Goal: Information Seeking & Learning: Learn about a topic

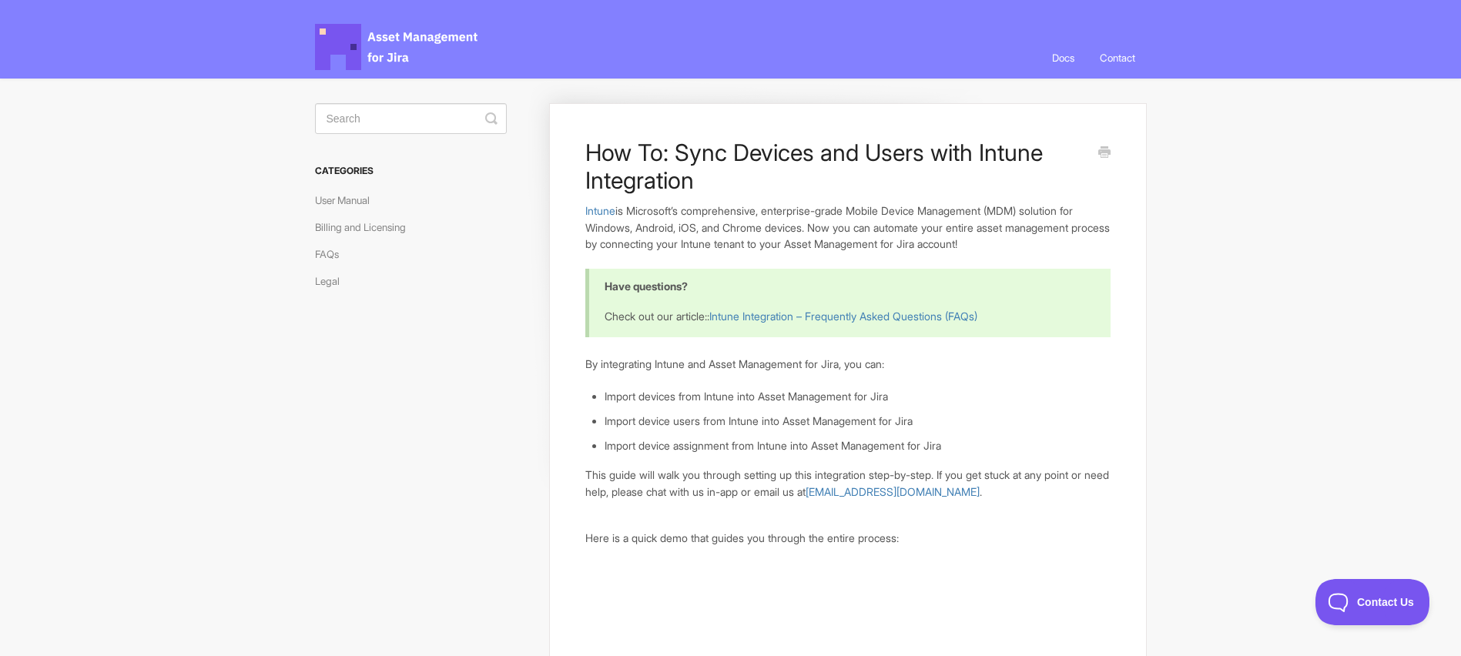
click at [425, 39] on span "Asset Management for Jira Docs" at bounding box center [397, 47] width 165 height 46
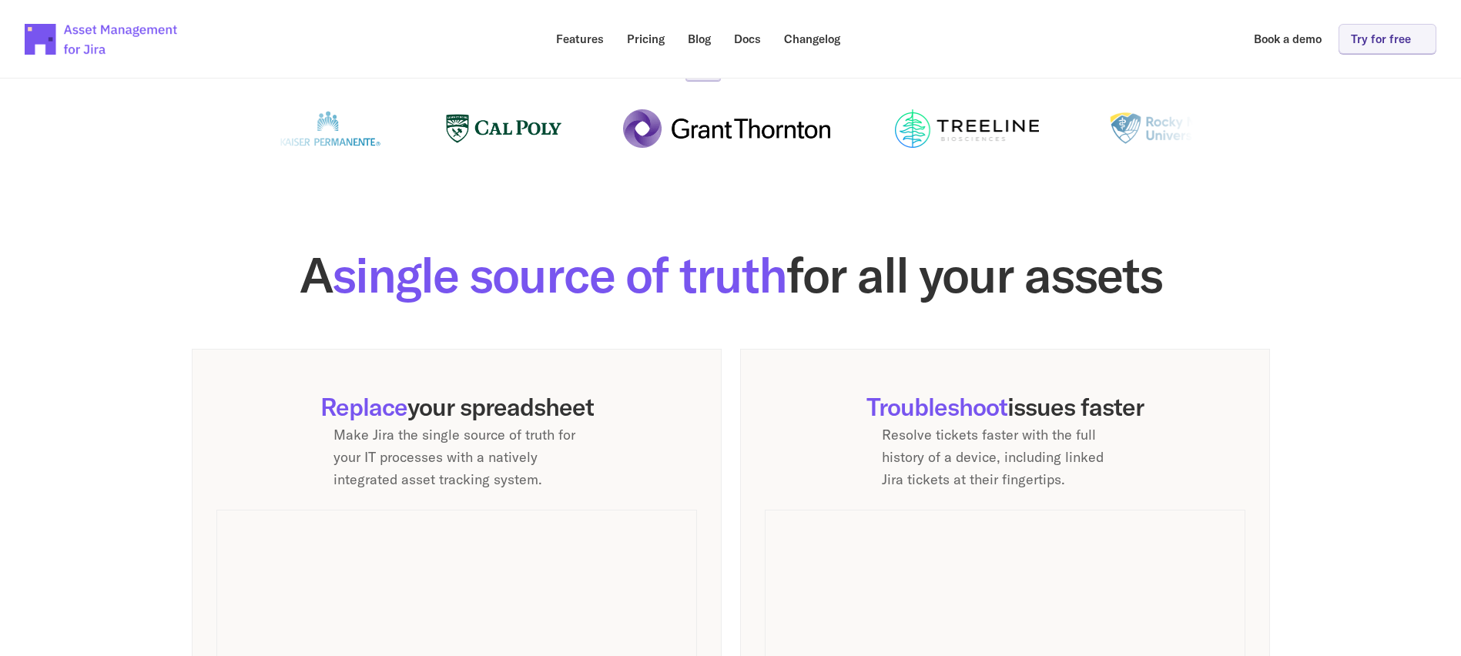
scroll to position [421, 0]
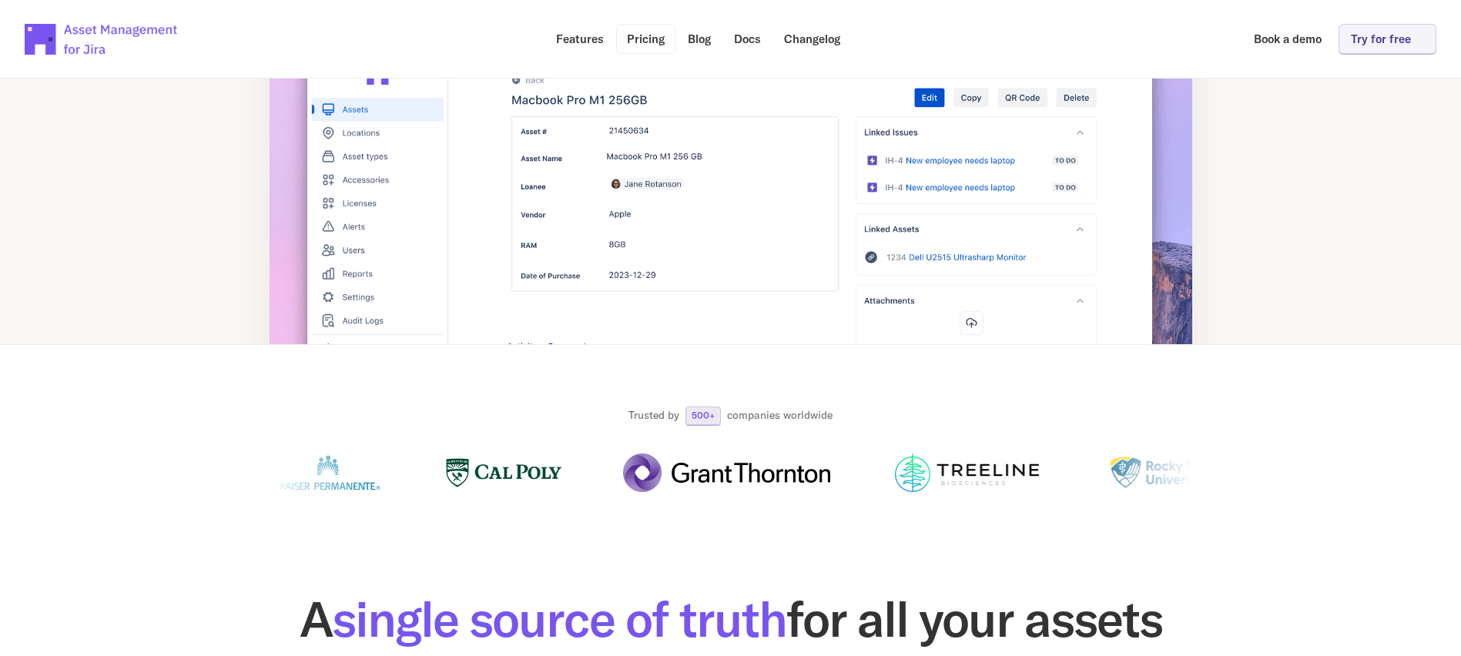
click at [651, 43] on p "Pricing" at bounding box center [646, 39] width 38 height 12
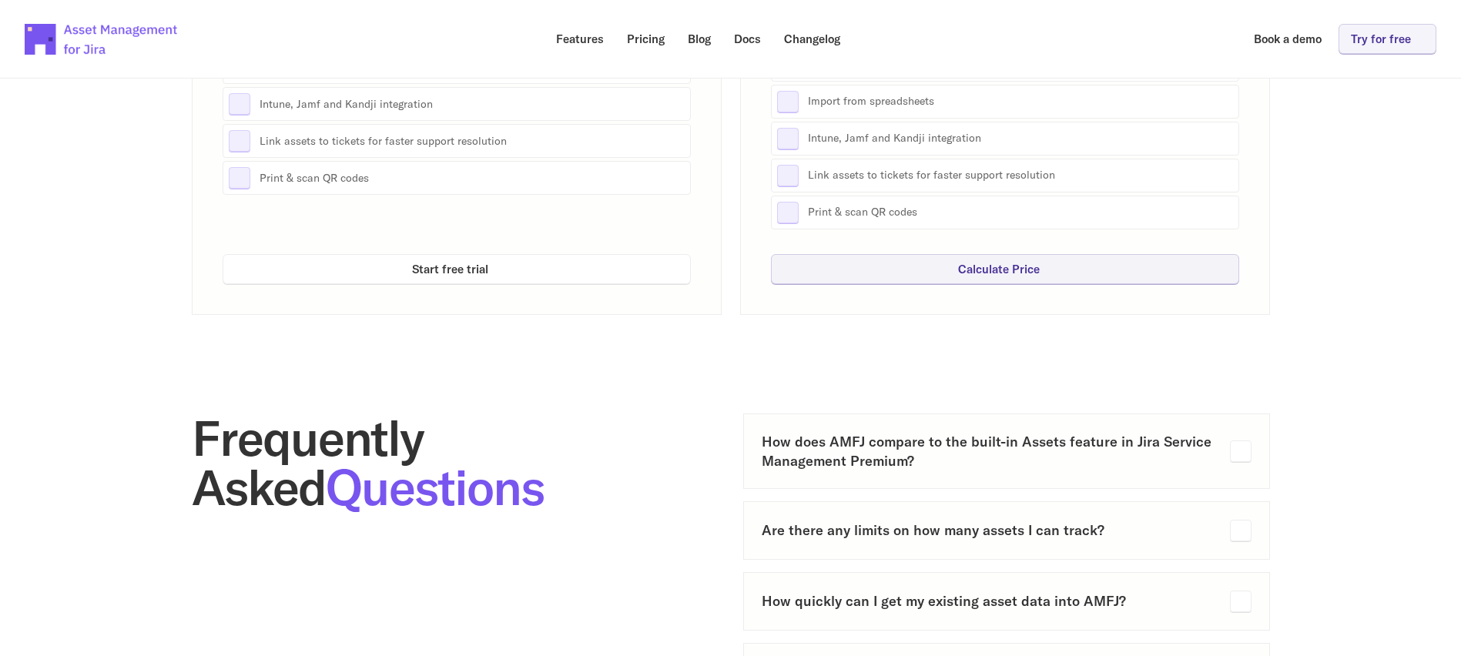
scroll to position [576, 0]
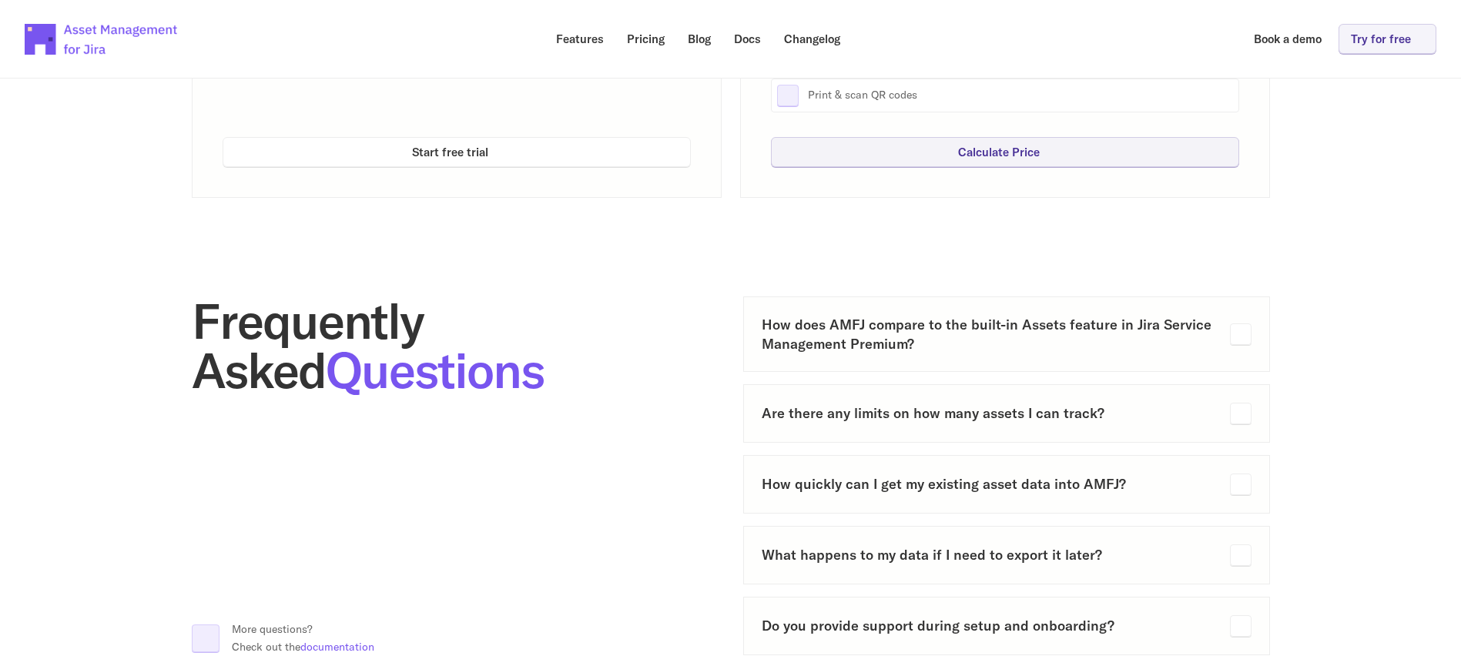
click at [696, 306] on h2 "Frequently Asked Questions" at bounding box center [455, 345] width 527 height 99
